Goal: Obtain resource: Obtain resource

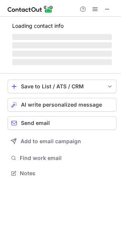
scroll to position [165, 121]
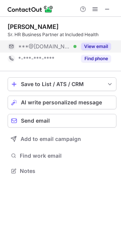
click at [85, 41] on div "View email" at bounding box center [93, 46] width 35 height 12
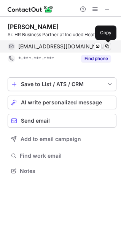
click at [108, 46] on span at bounding box center [107, 46] width 6 height 6
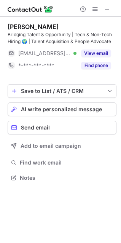
scroll to position [172, 121]
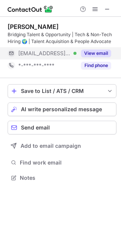
click at [79, 50] on div "View email" at bounding box center [93, 53] width 35 height 12
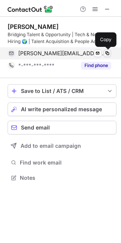
click at [106, 51] on span at bounding box center [107, 53] width 6 height 6
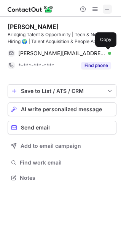
click at [107, 10] on span at bounding box center [107, 9] width 6 height 6
click at [106, 12] on span at bounding box center [107, 9] width 6 height 6
